Goal: Transaction & Acquisition: Purchase product/service

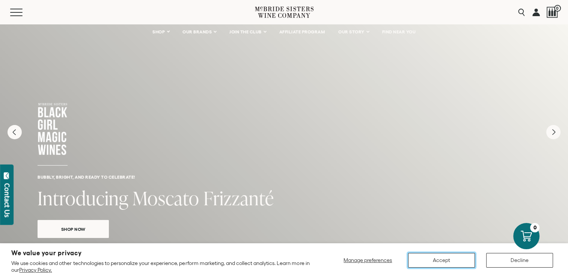
click at [441, 261] on button "Accept" at bounding box center [441, 260] width 67 height 15
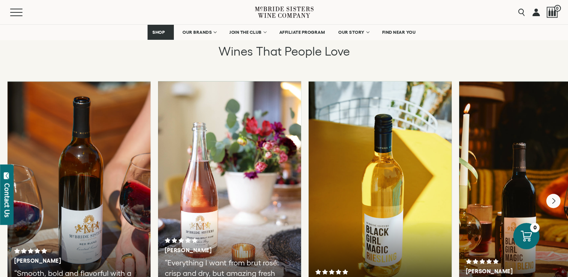
scroll to position [1276, 0]
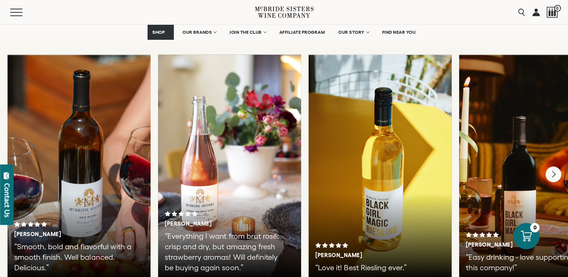
click at [554, 167] on icon "Next" at bounding box center [553, 174] width 16 height 16
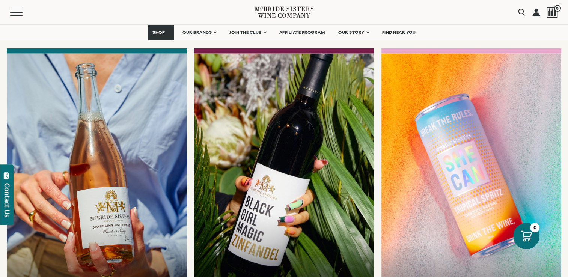
scroll to position [2011, 0]
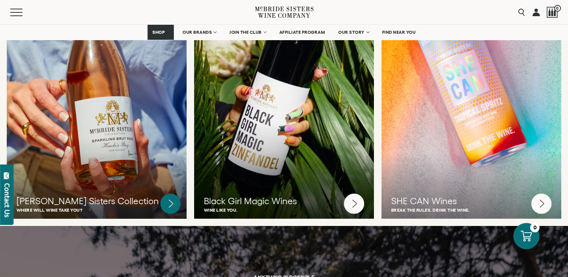
click at [173, 194] on circle at bounding box center [170, 204] width 20 height 20
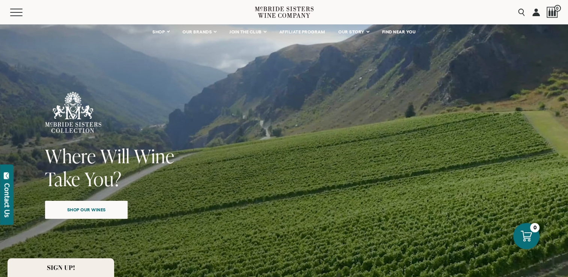
click at [96, 208] on div "Close dialog Discover Our Collections Join our community to receive exclusive u…" at bounding box center [284, 138] width 568 height 277
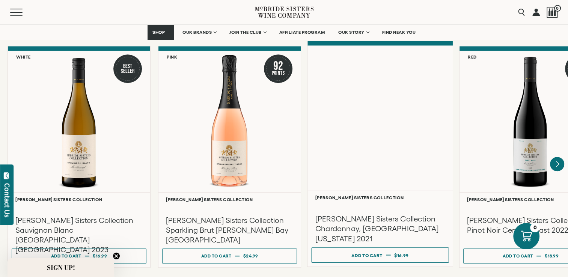
scroll to position [638, 0]
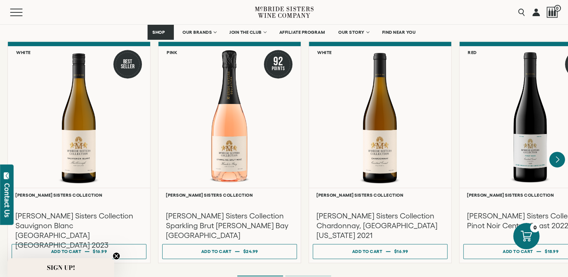
click at [558, 152] on icon "Next" at bounding box center [557, 160] width 16 height 16
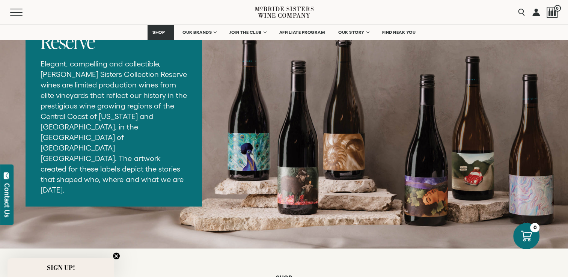
scroll to position [976, 0]
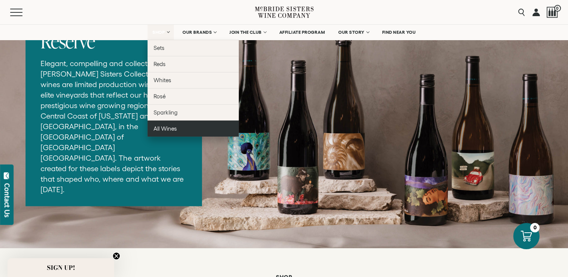
click at [160, 127] on span "All Wines" at bounding box center [164, 128] width 23 height 6
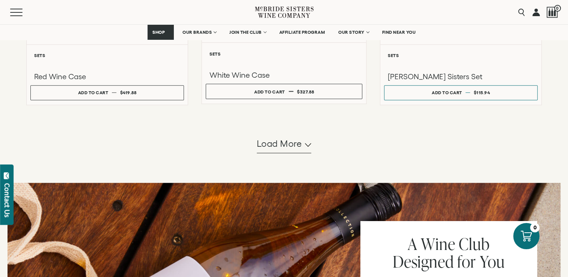
scroll to position [750, 0]
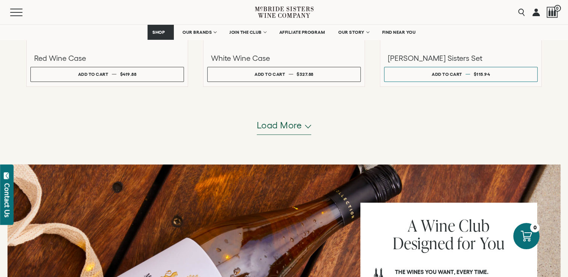
click at [282, 128] on span "Load more" at bounding box center [279, 125] width 45 height 13
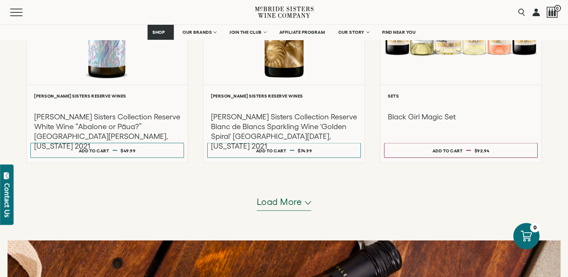
scroll to position [1463, 0]
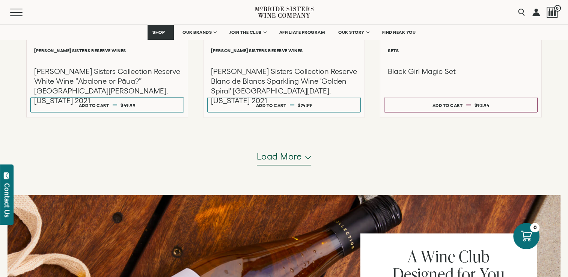
click at [283, 155] on span "Load more" at bounding box center [279, 156] width 45 height 13
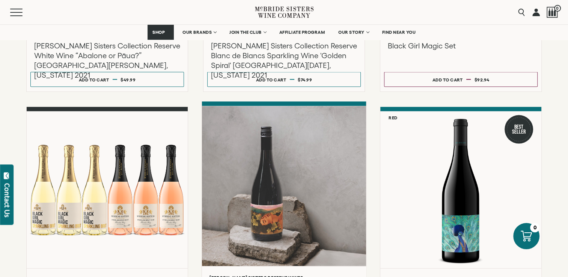
scroll to position [1538, 0]
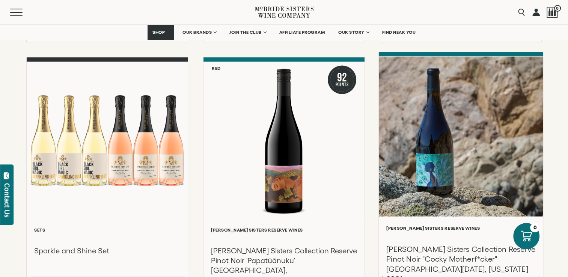
click at [436, 185] on div at bounding box center [461, 137] width 164 height 160
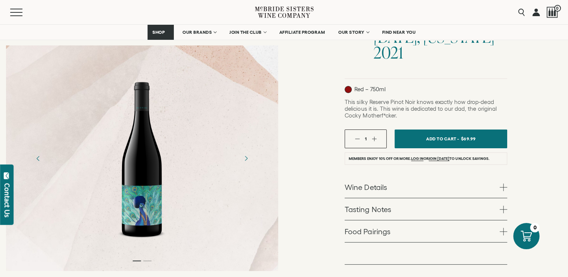
scroll to position [188, 0]
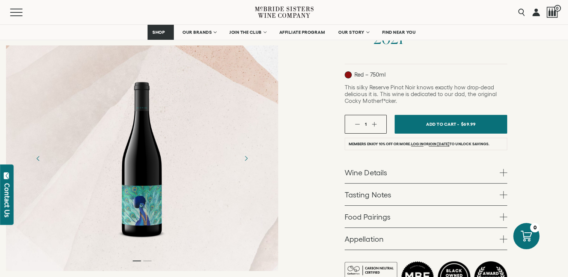
click at [138, 214] on div at bounding box center [142, 158] width 58 height 169
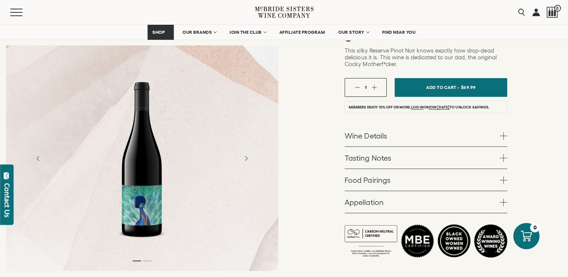
scroll to position [225, 0]
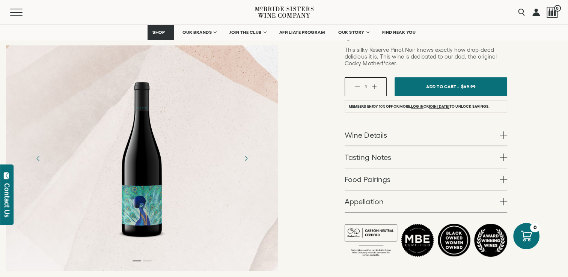
click at [149, 257] on div at bounding box center [142, 158] width 272 height 226
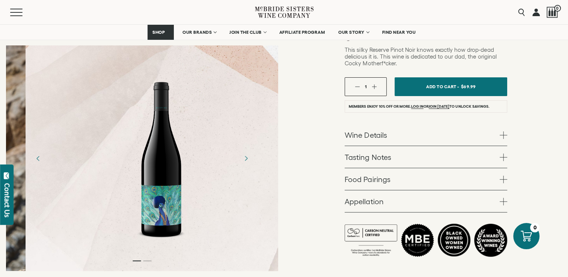
click at [158, 258] on div at bounding box center [162, 158] width 272 height 226
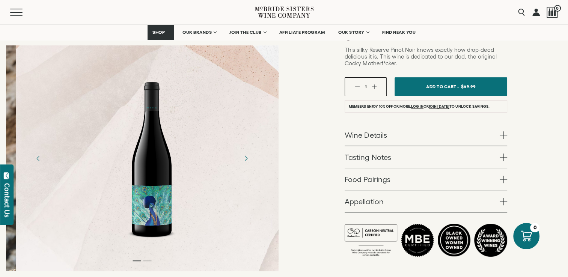
click at [171, 222] on div at bounding box center [152, 158] width 272 height 169
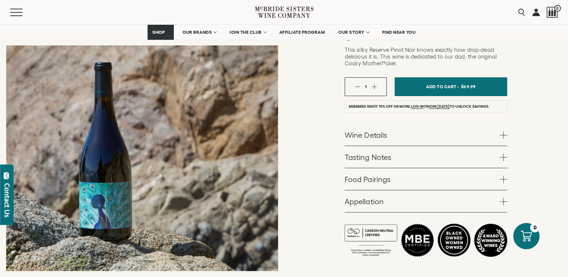
scroll to position [188, 0]
